Goal: Information Seeking & Learning: Learn about a topic

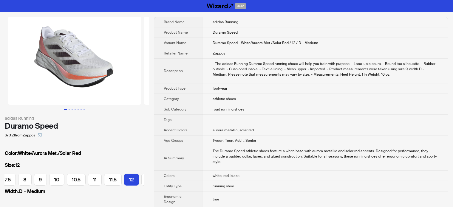
scroll to position [0, 83]
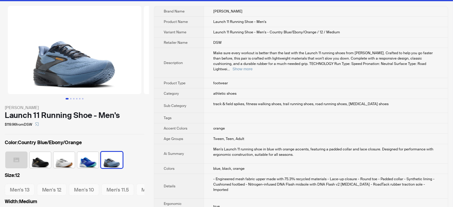
scroll to position [30, 0]
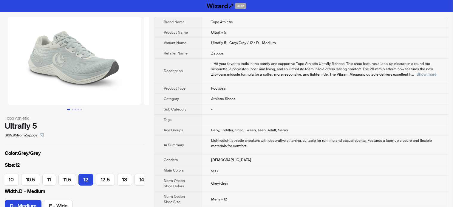
scroll to position [0, 125]
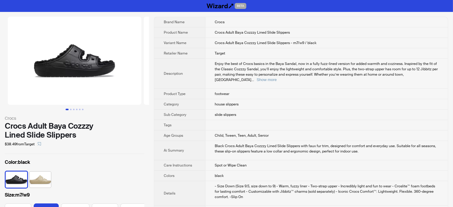
scroll to position [0, 98]
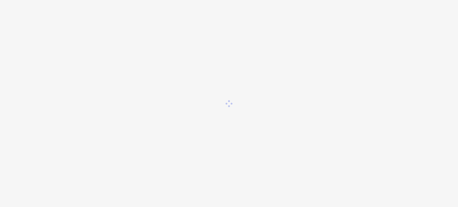
click at [20, 55] on div at bounding box center [229, 103] width 458 height 207
click at [0, 77] on div at bounding box center [229, 103] width 458 height 207
